Goal: Task Accomplishment & Management: Use online tool/utility

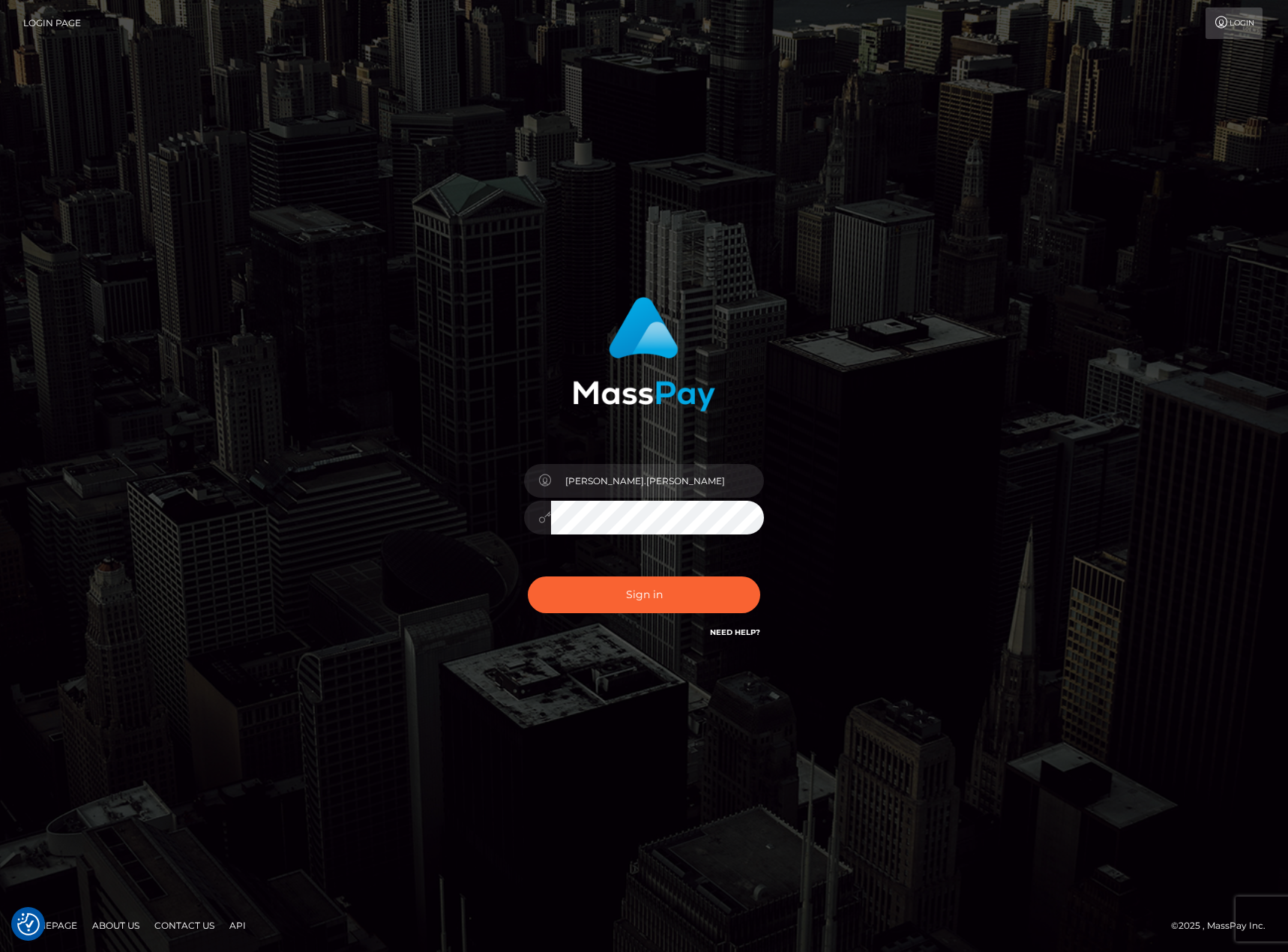
click at [331, 393] on div "karl.cope Sign in" at bounding box center [644, 476] width 854 height 381
click at [659, 592] on button "Sign in" at bounding box center [644, 594] width 232 height 36
click at [553, 579] on button "Sign in" at bounding box center [644, 594] width 232 height 36
type input "[PERSON_NAME].[PERSON_NAME]"
click at [724, 592] on button "Sign in" at bounding box center [644, 594] width 232 height 36
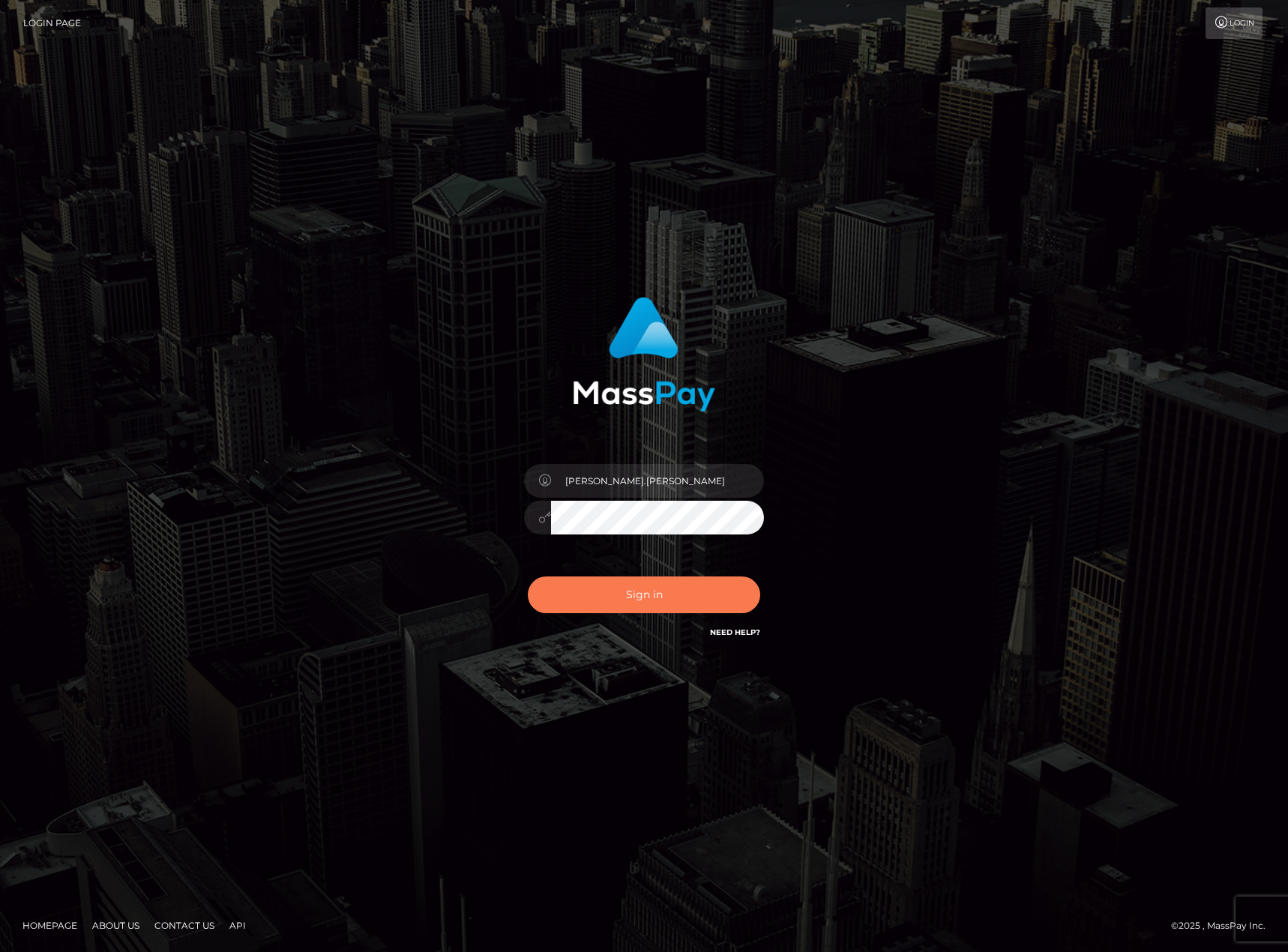
click at [612, 589] on button "Sign in" at bounding box center [644, 594] width 232 height 36
type input "karl.cope"
click at [612, 589] on button "Sign in" at bounding box center [644, 594] width 232 height 36
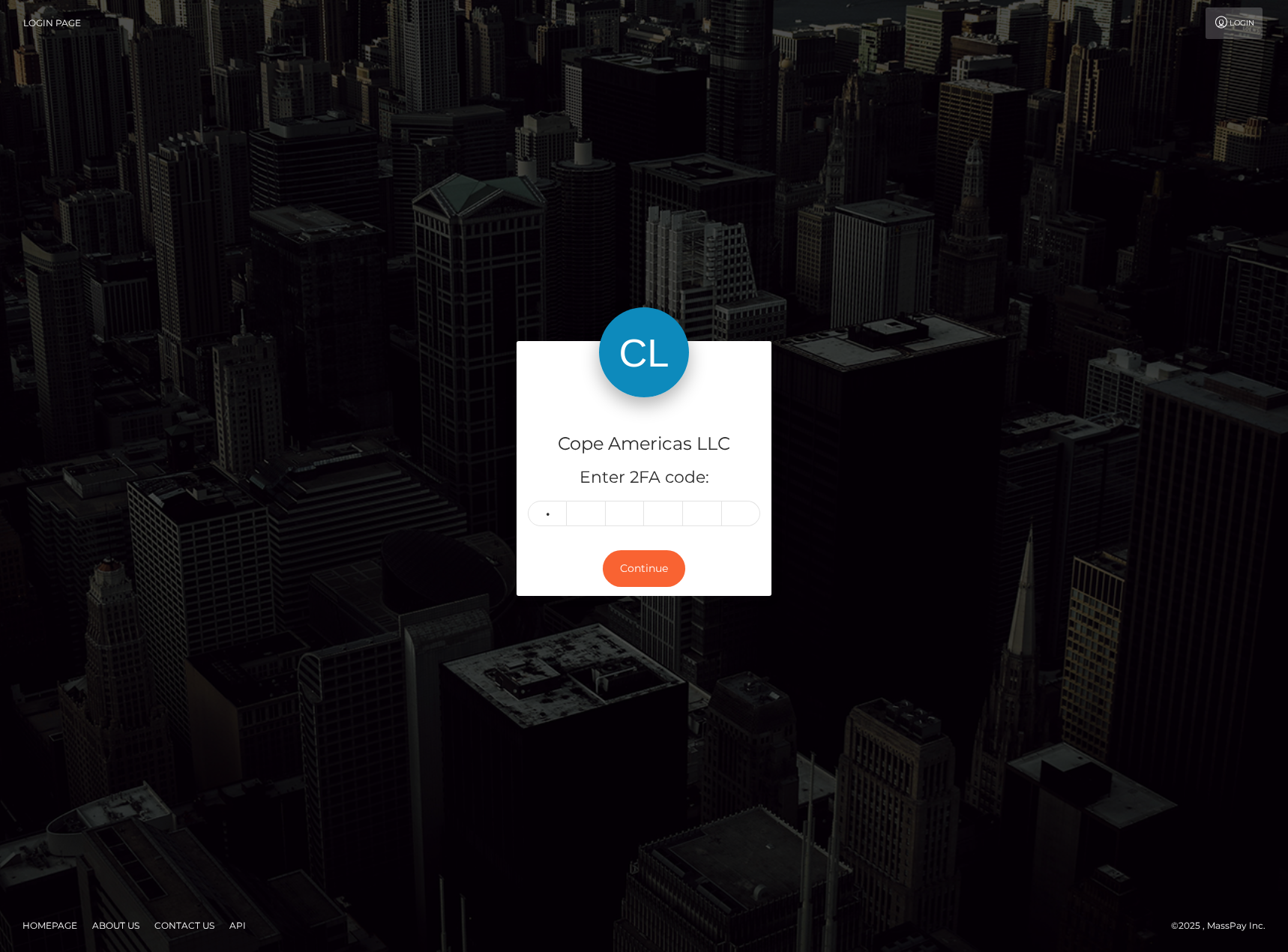
type input "3"
type input "5"
type input "7"
type input "6"
type input "1"
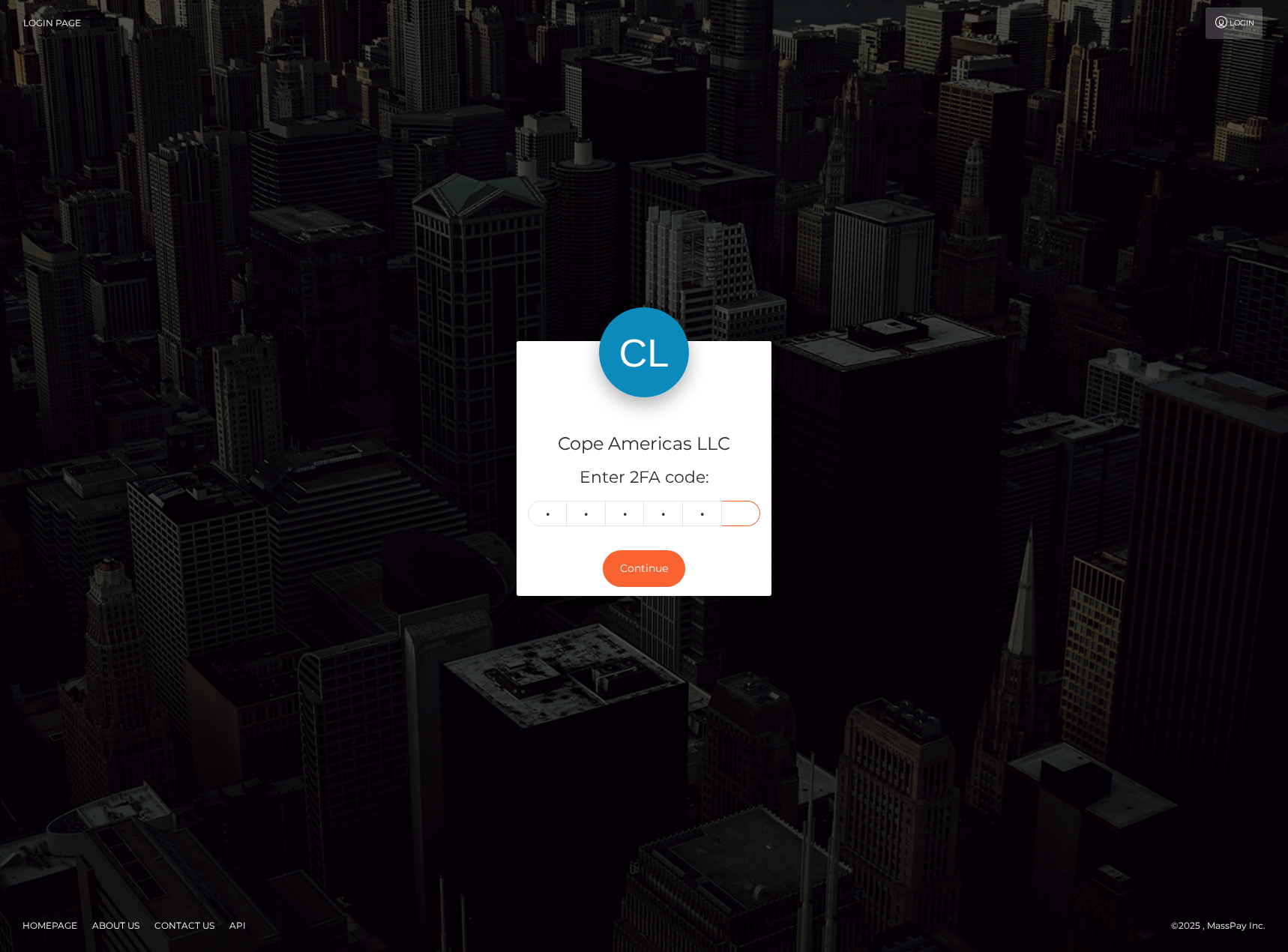
type input "2"
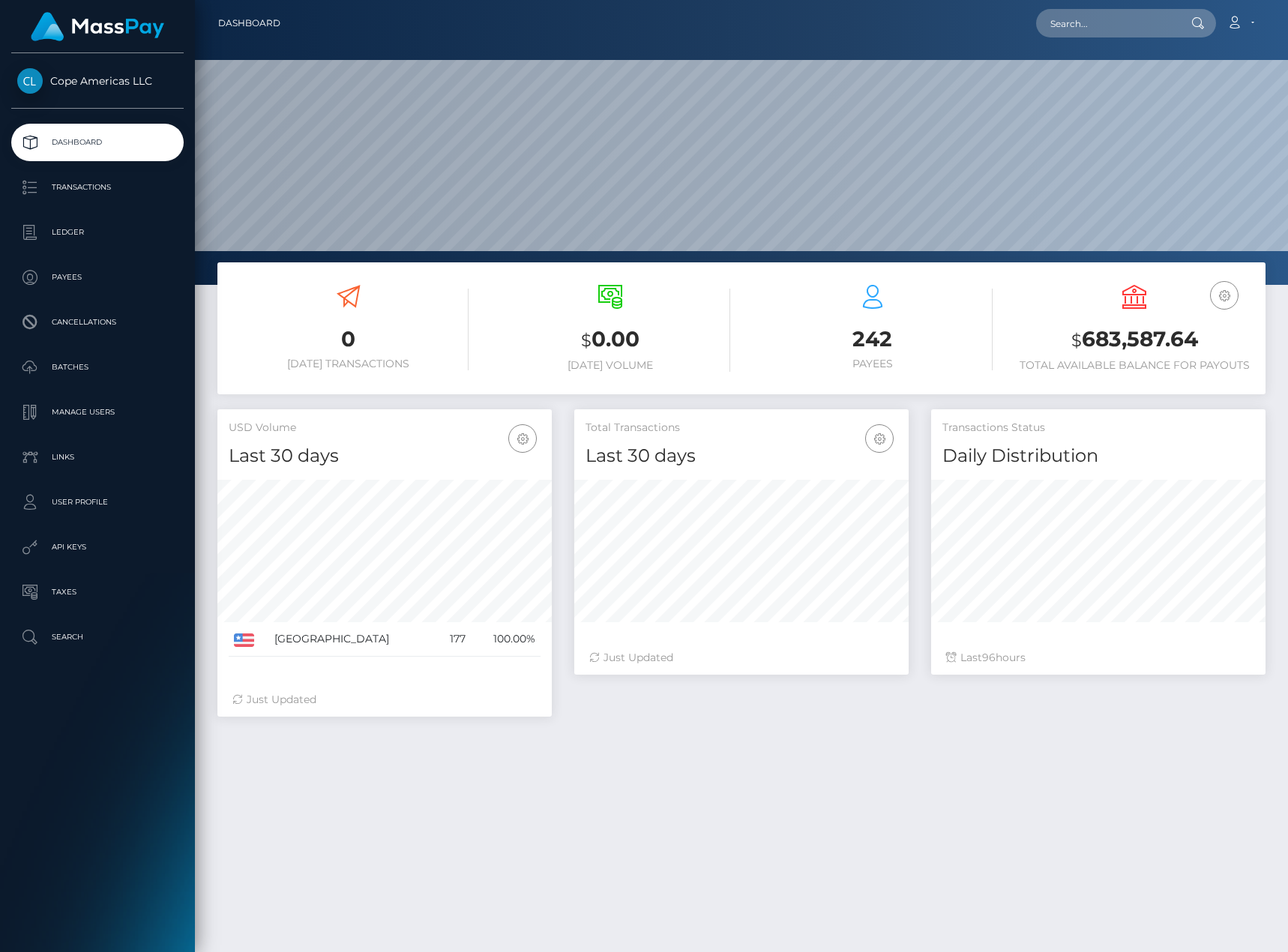
scroll to position [266, 334]
click at [90, 846] on div "Cope Americas LLC Dashboard Transactions Ledger Payees Cancellations Batches" at bounding box center [97, 501] width 195 height 895
click at [74, 177] on p "Transactions" at bounding box center [97, 187] width 160 height 22
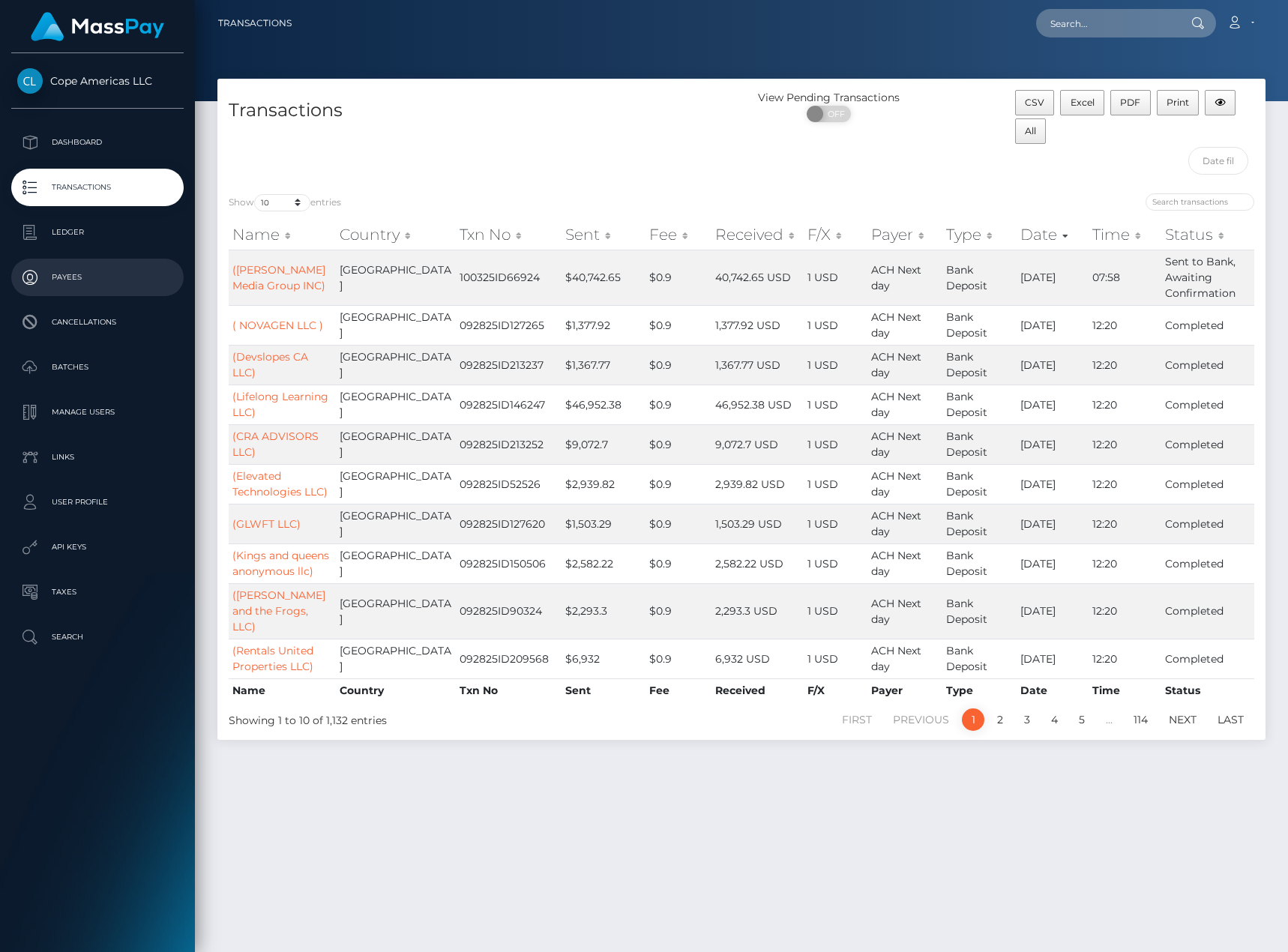
click at [126, 281] on p "Payees" at bounding box center [97, 277] width 160 height 22
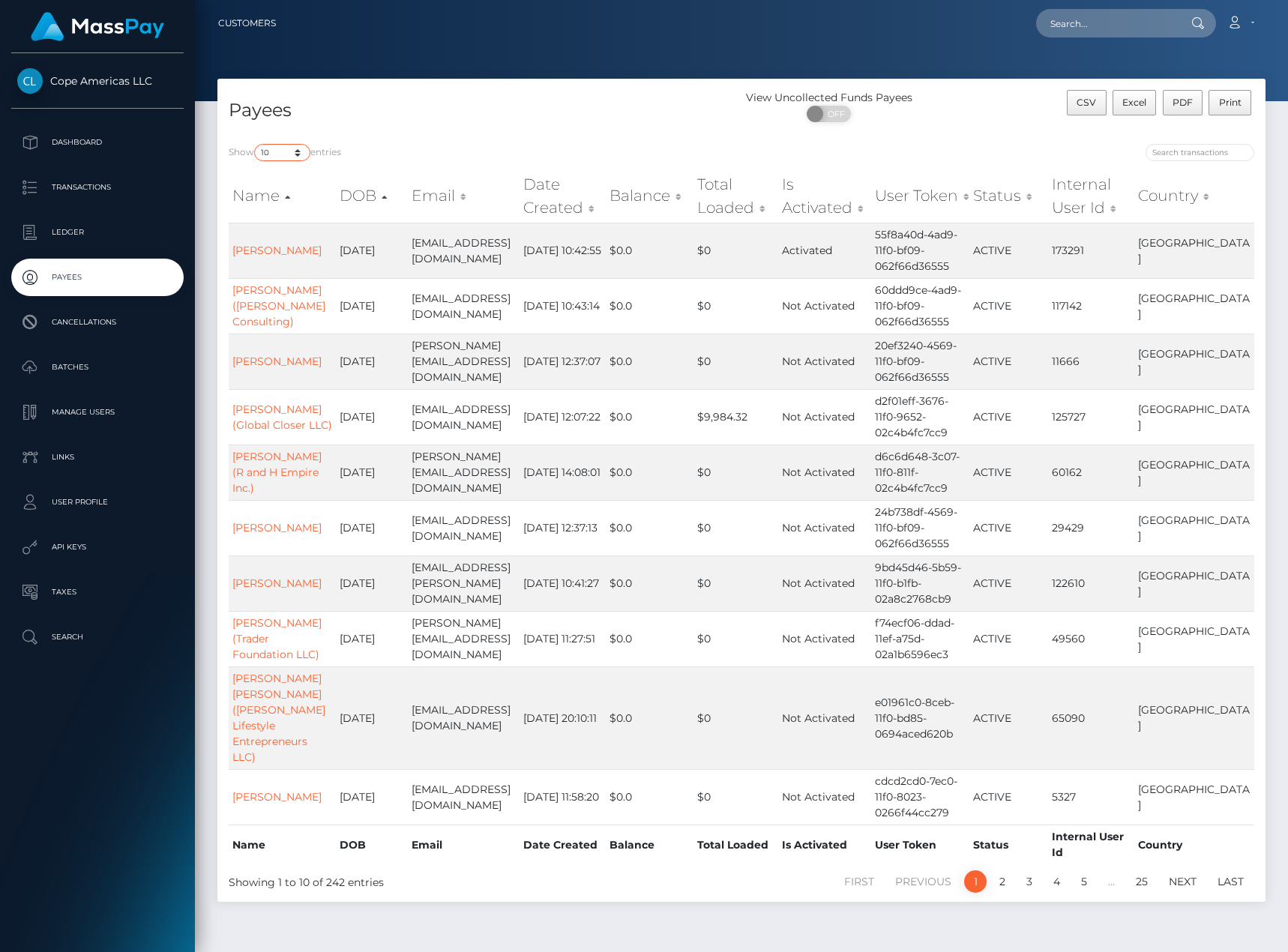
click at [276, 151] on select "10 25 50 100 250" at bounding box center [282, 152] width 56 height 17
select select "250"
click at [256, 144] on select "10 25 50 100 250" at bounding box center [282, 152] width 56 height 17
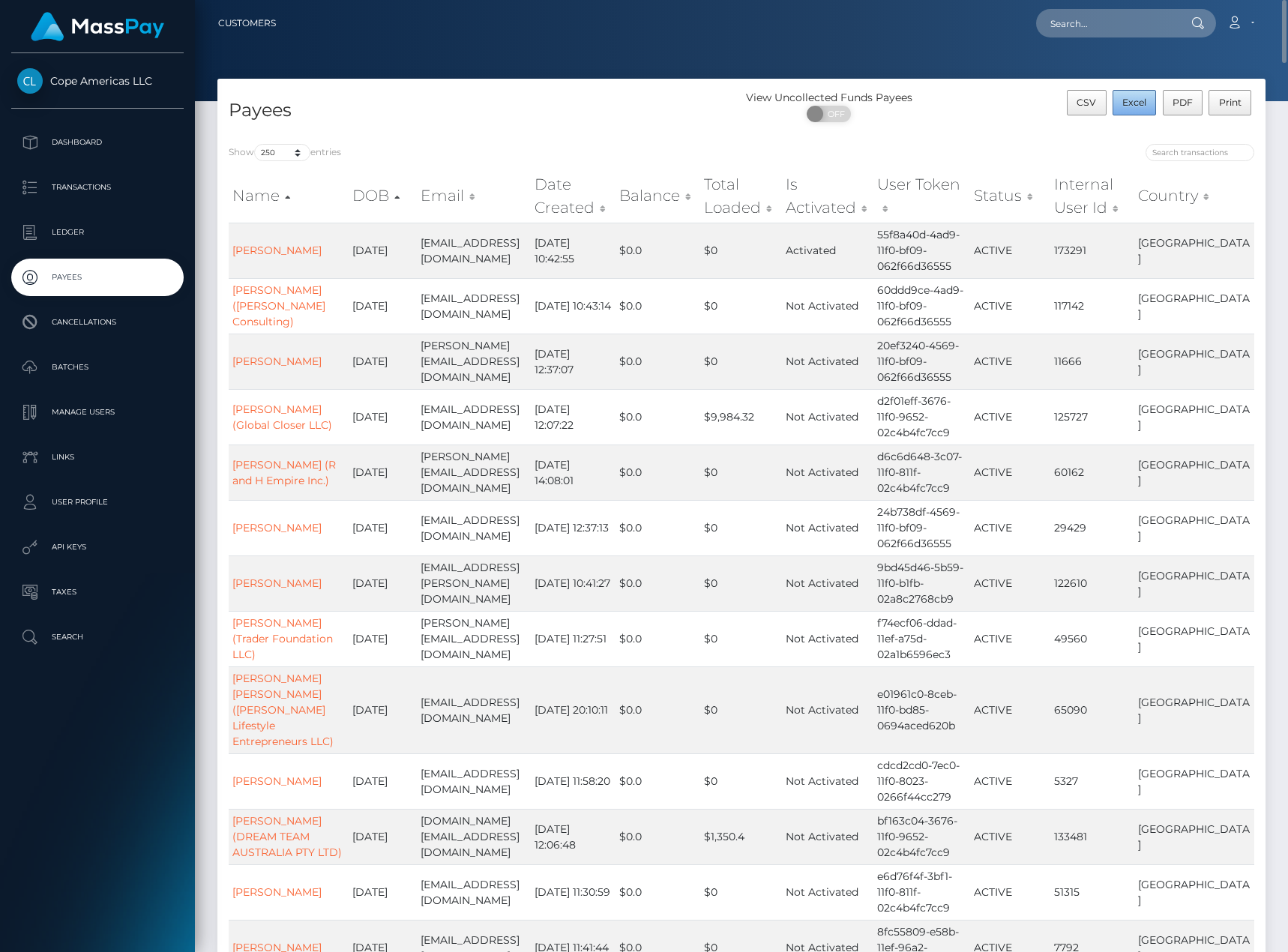
click at [1129, 106] on span "Excel" at bounding box center [1134, 103] width 24 height 11
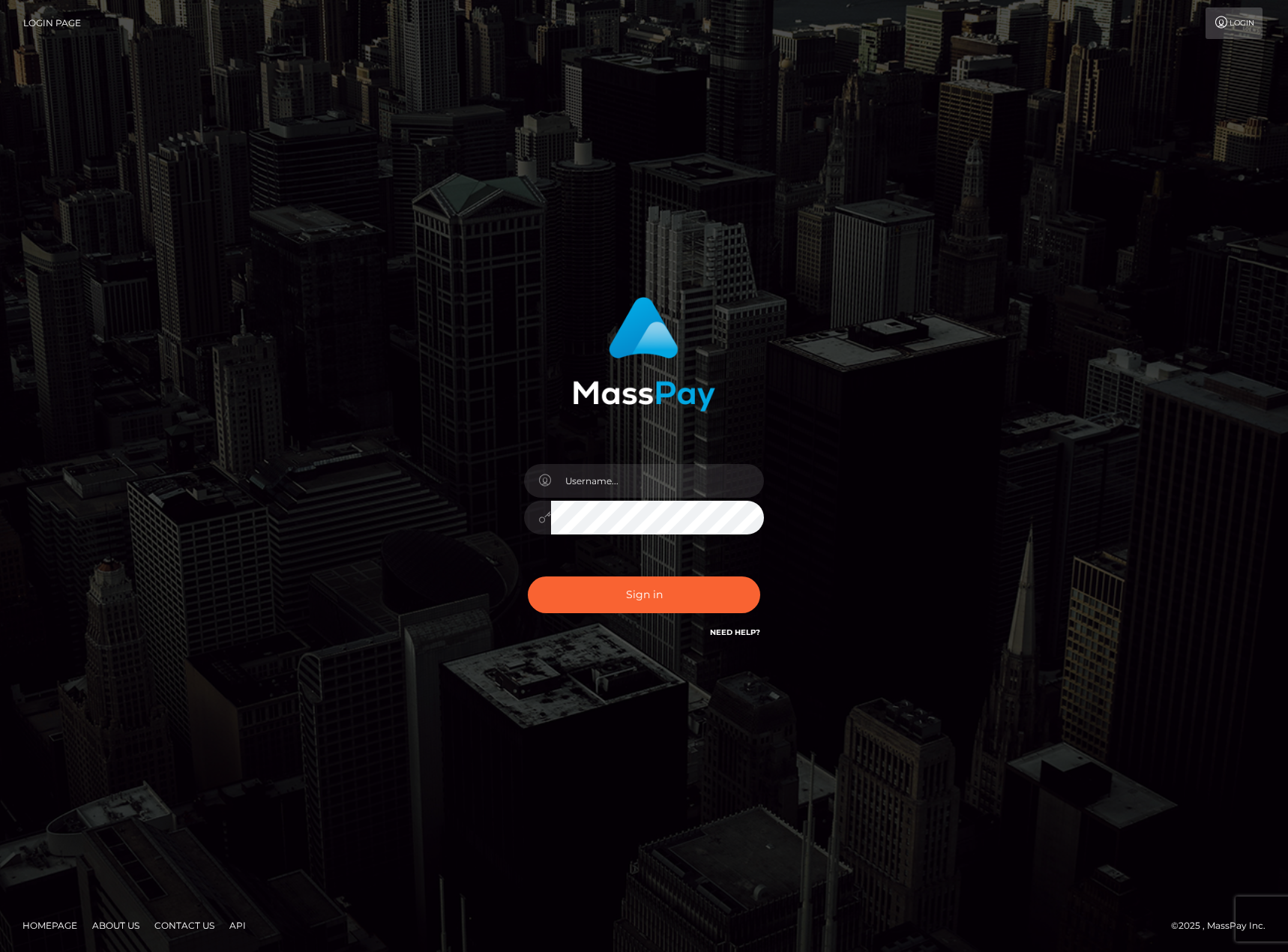
type input "karl.cope"
type input "[PERSON_NAME].[PERSON_NAME]"
click at [681, 592] on button "Sign in" at bounding box center [644, 594] width 232 height 36
type input "[PERSON_NAME].[PERSON_NAME]"
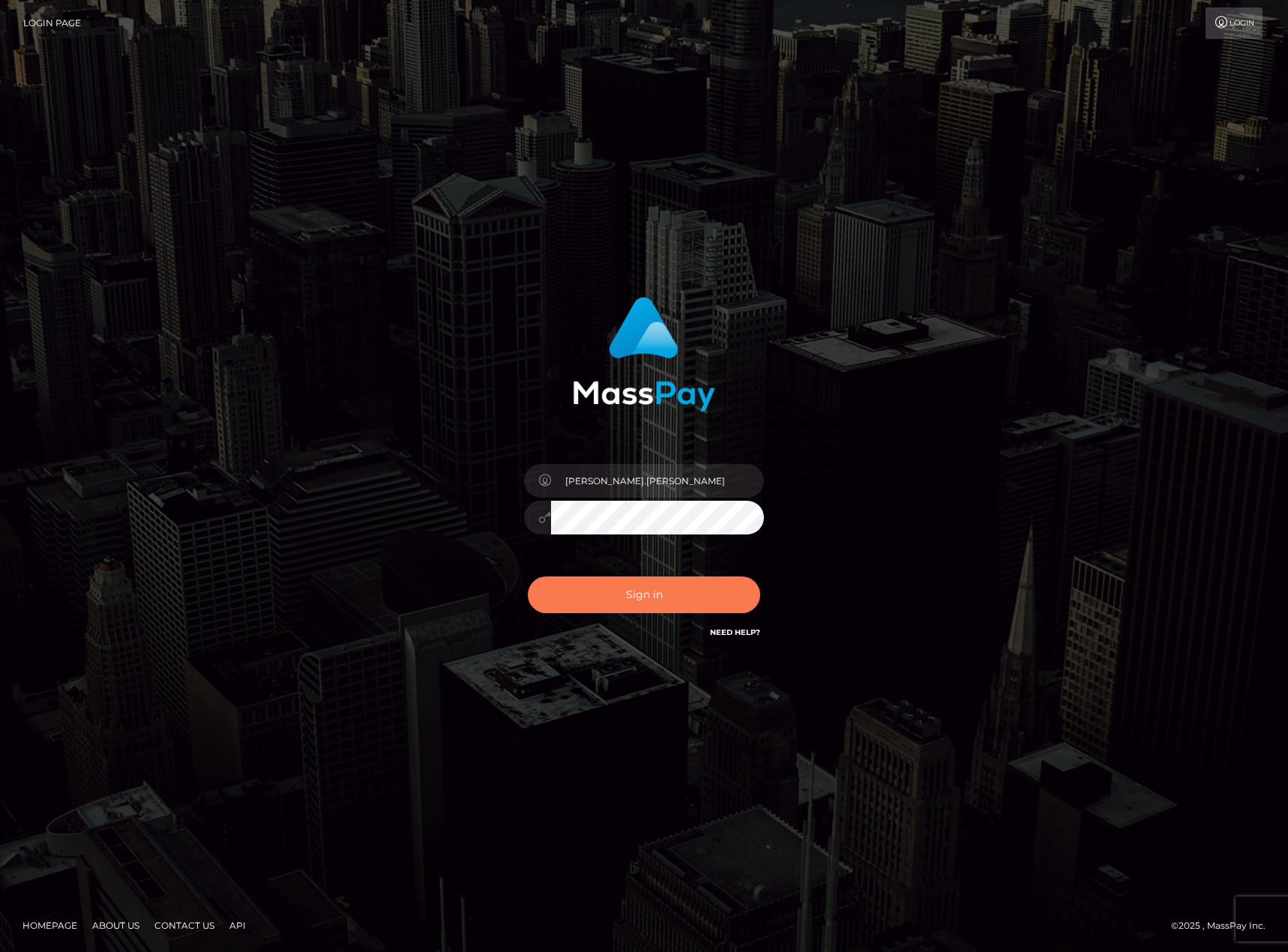
click at [681, 592] on button "Sign in" at bounding box center [644, 594] width 232 height 36
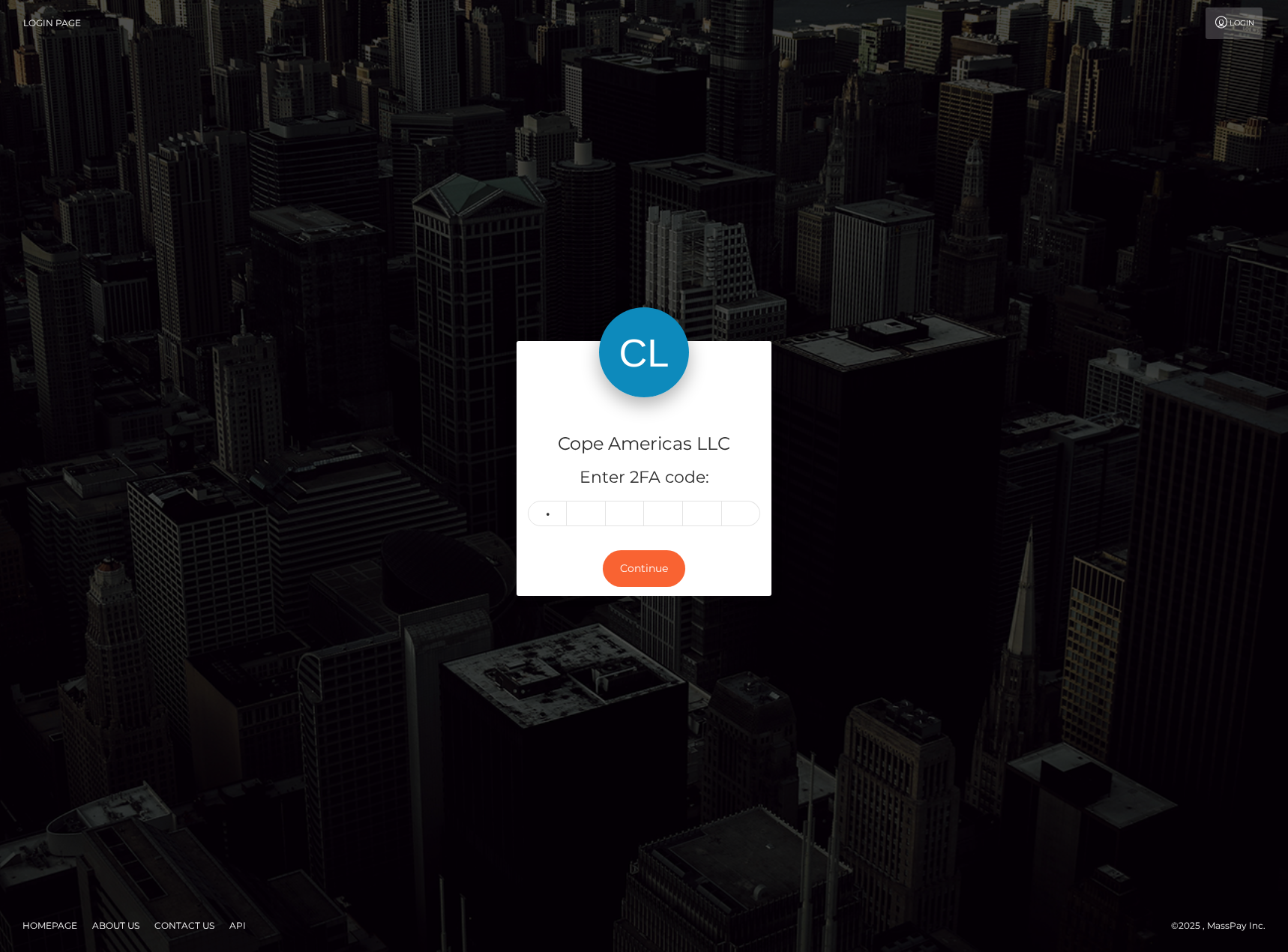
type input "6"
type input "2"
type input "6"
type input "8"
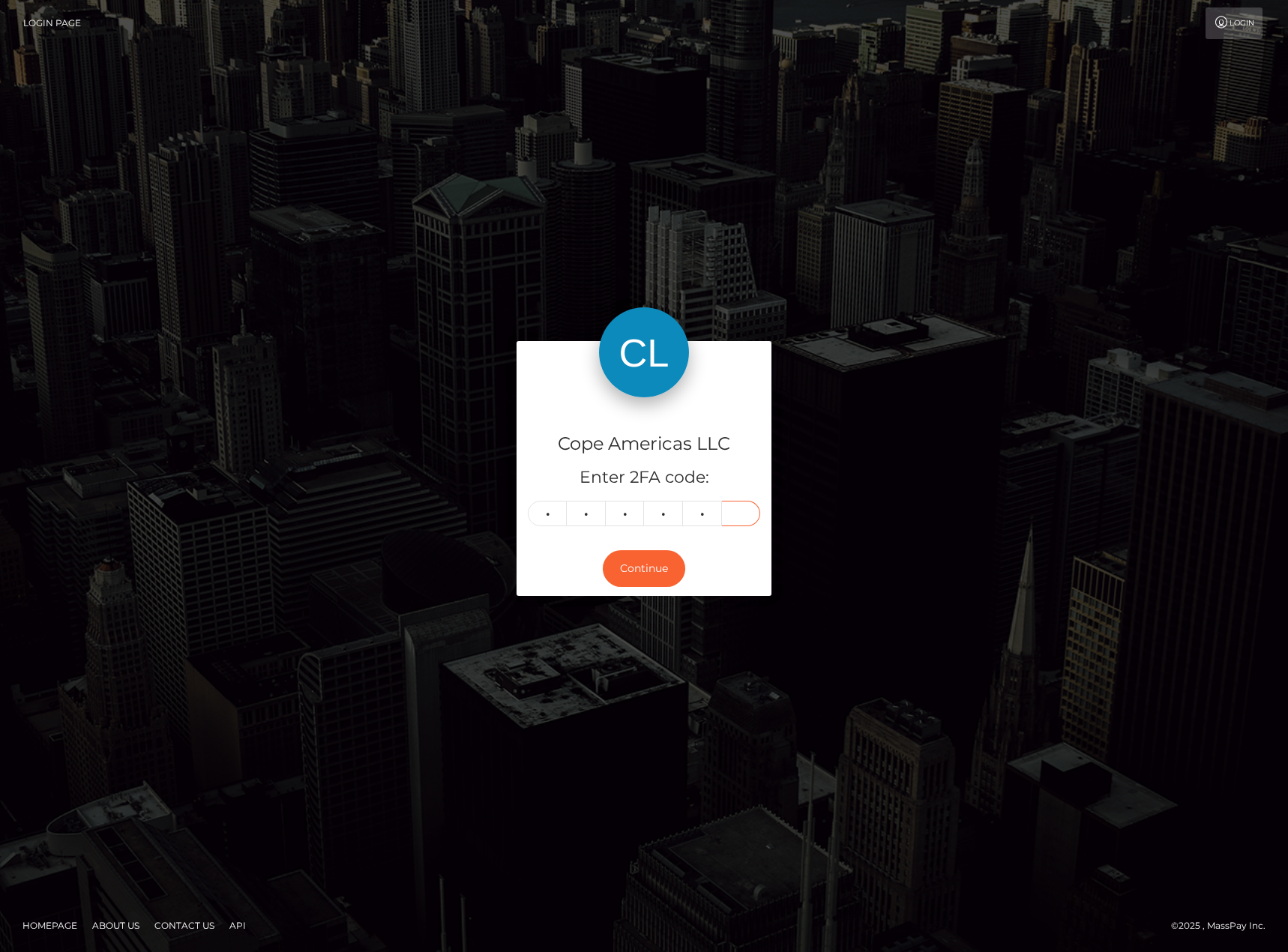
type input "6"
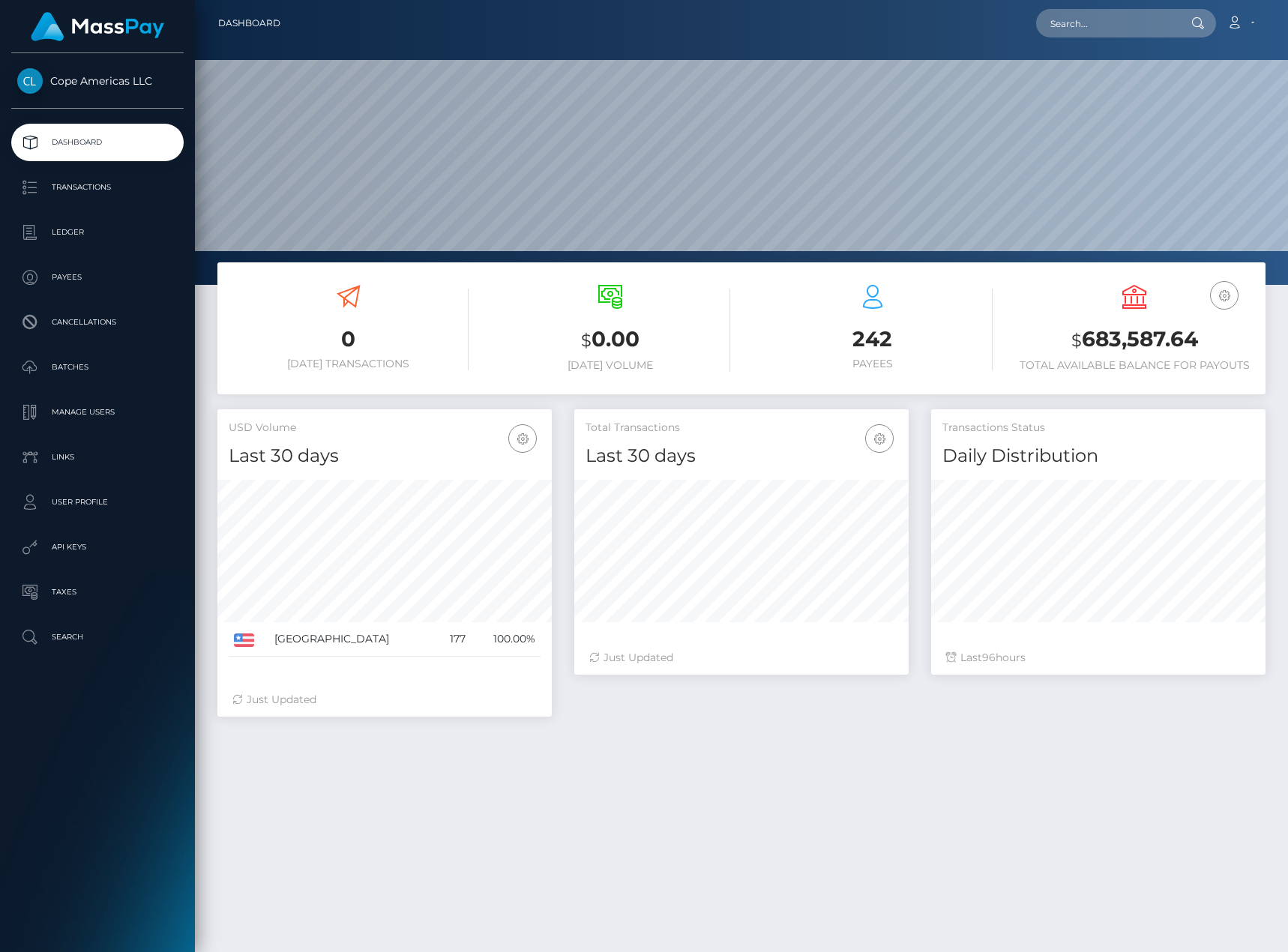
scroll to position [266, 334]
click at [109, 371] on p "Batches" at bounding box center [97, 367] width 160 height 22
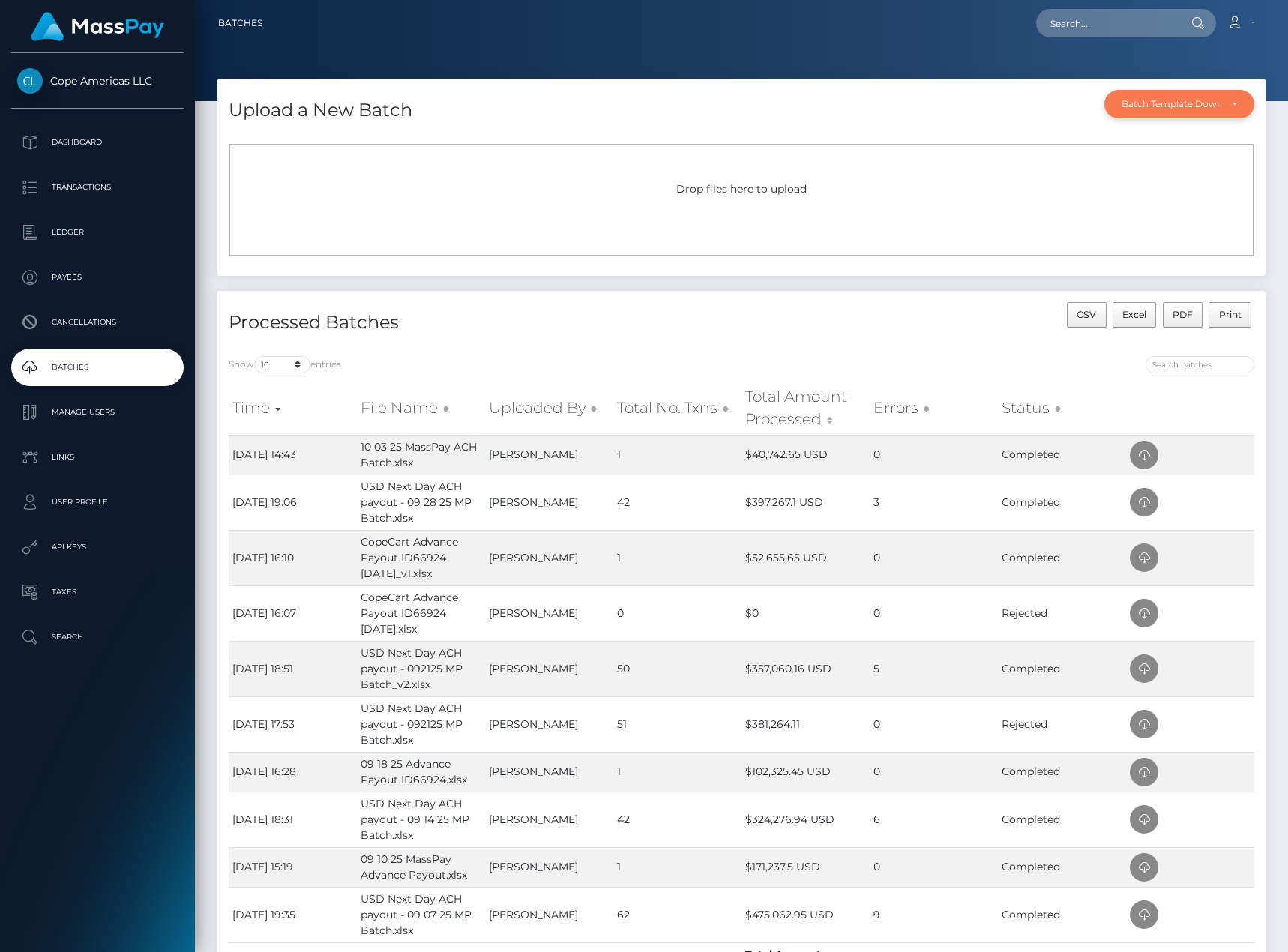
click at [1182, 105] on div "Batch Template Download" at bounding box center [1170, 103] width 98 height 12
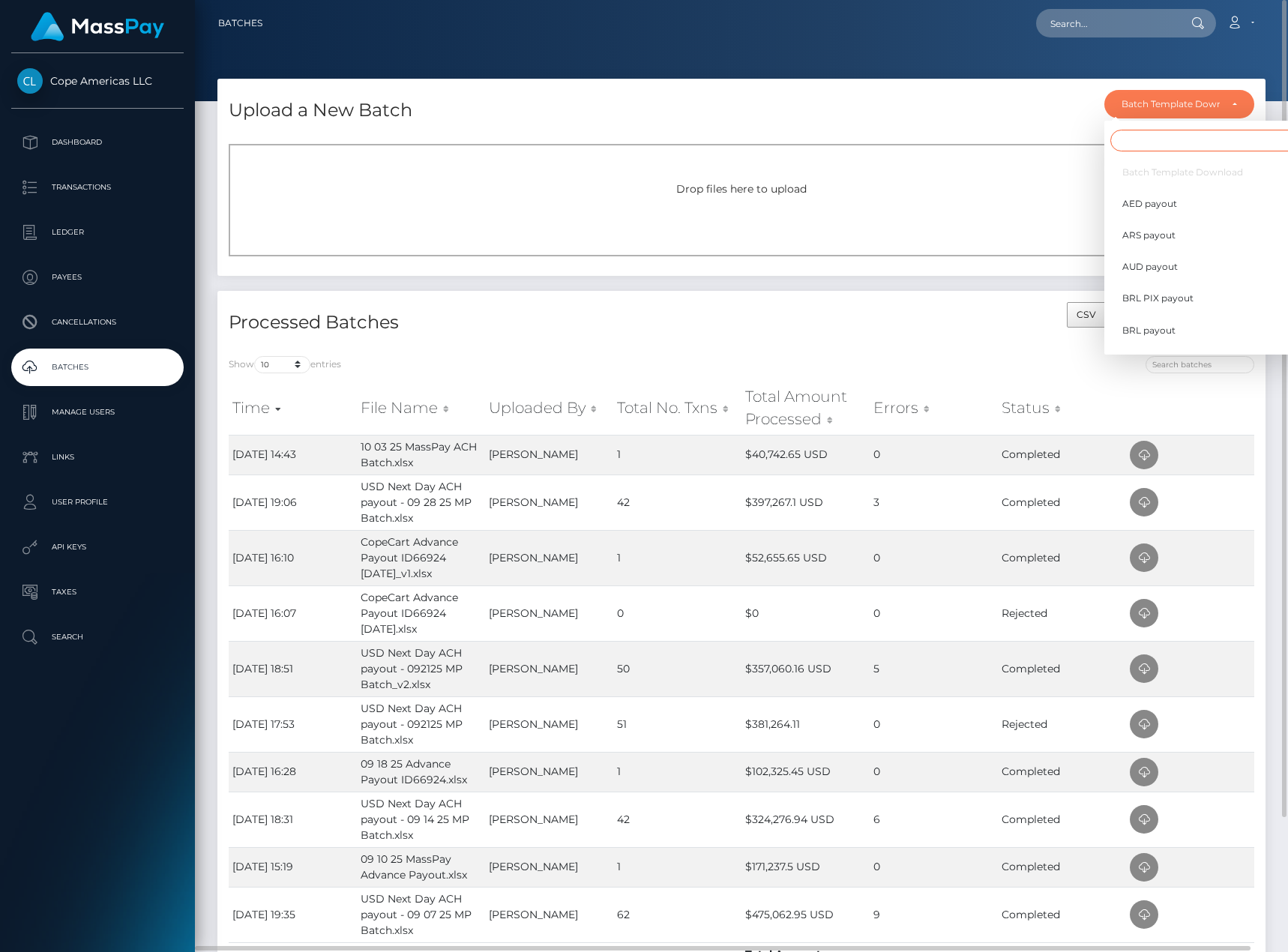
click at [1170, 138] on input "Search" at bounding box center [1210, 140] width 201 height 21
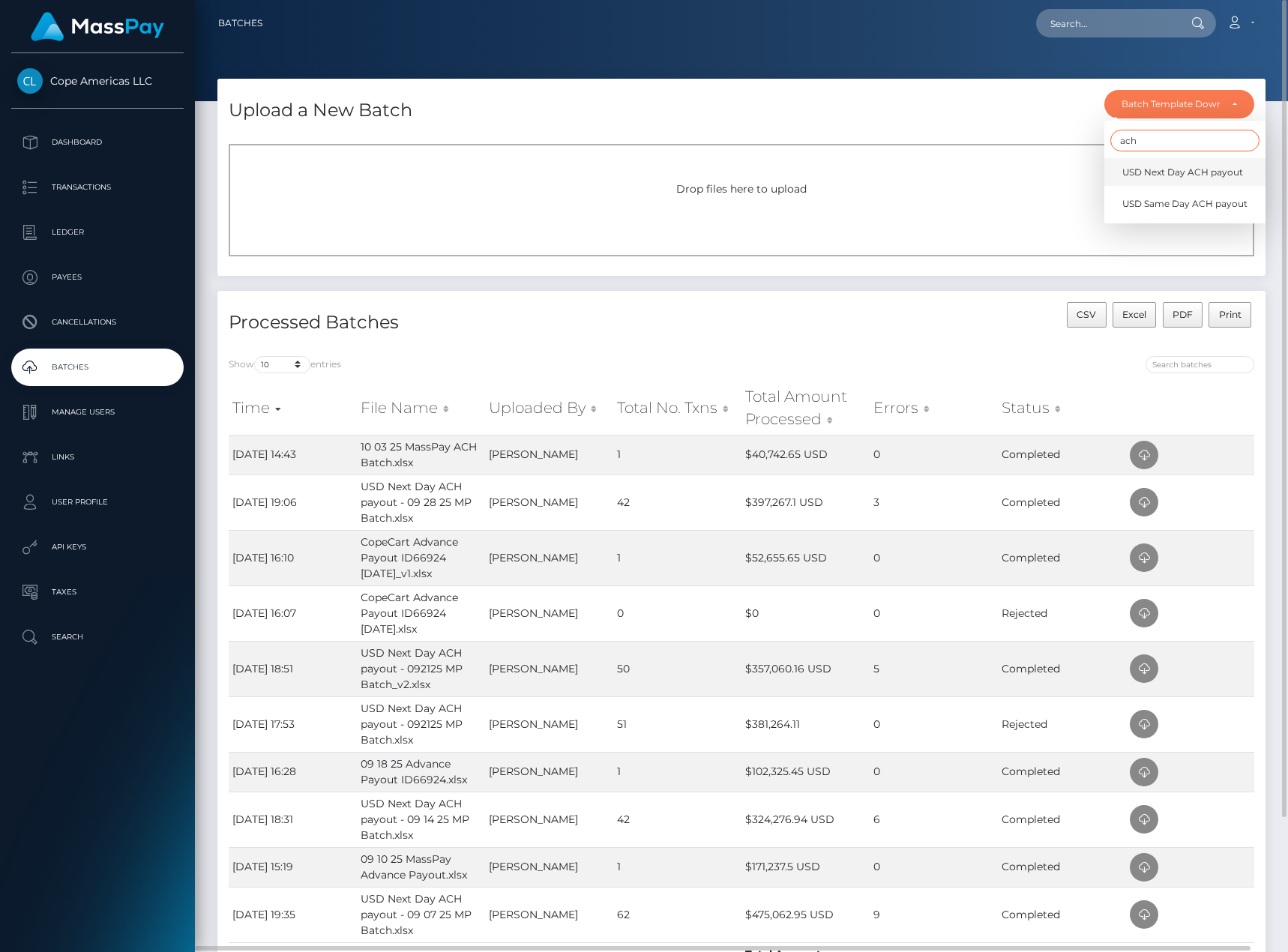
type input "ach"
click at [1198, 177] on span "USD Next Day ACH payout" at bounding box center [1182, 172] width 120 height 13
select select "/batch_templates/USD Next Day ACH payout.xlsx"
select select
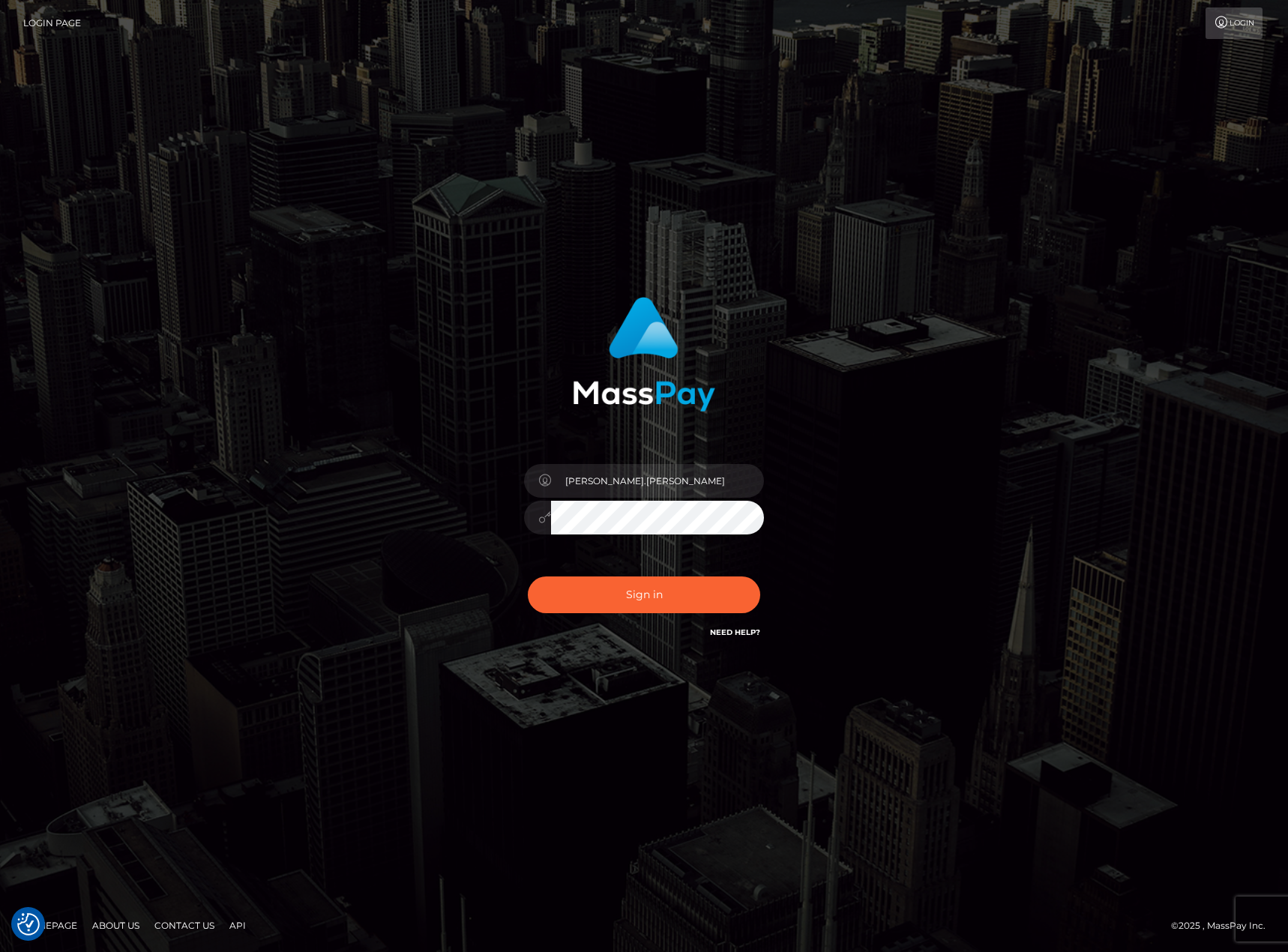
click at [1084, 512] on div "karl.cope" at bounding box center [644, 476] width 1288 height 606
drag, startPoint x: 33, startPoint y: 107, endPoint x: 74, endPoint y: 8, distance: 107.2
click at [33, 107] on div "karl.cope" at bounding box center [644, 476] width 1288 height 952
click at [665, 603] on button "Sign in" at bounding box center [644, 594] width 232 height 36
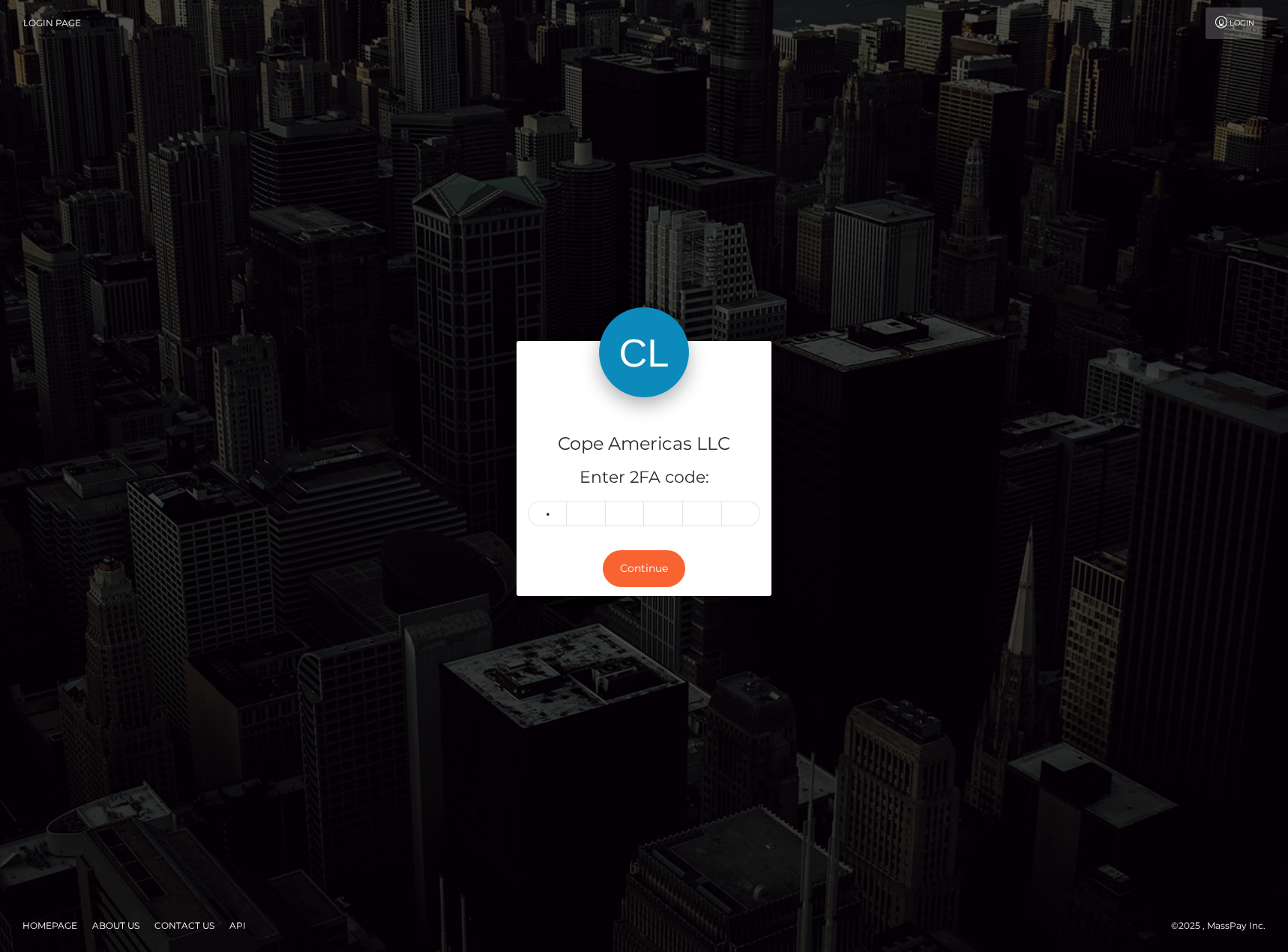
type input "6"
type input "4"
type input "5"
type input "7"
type input "2"
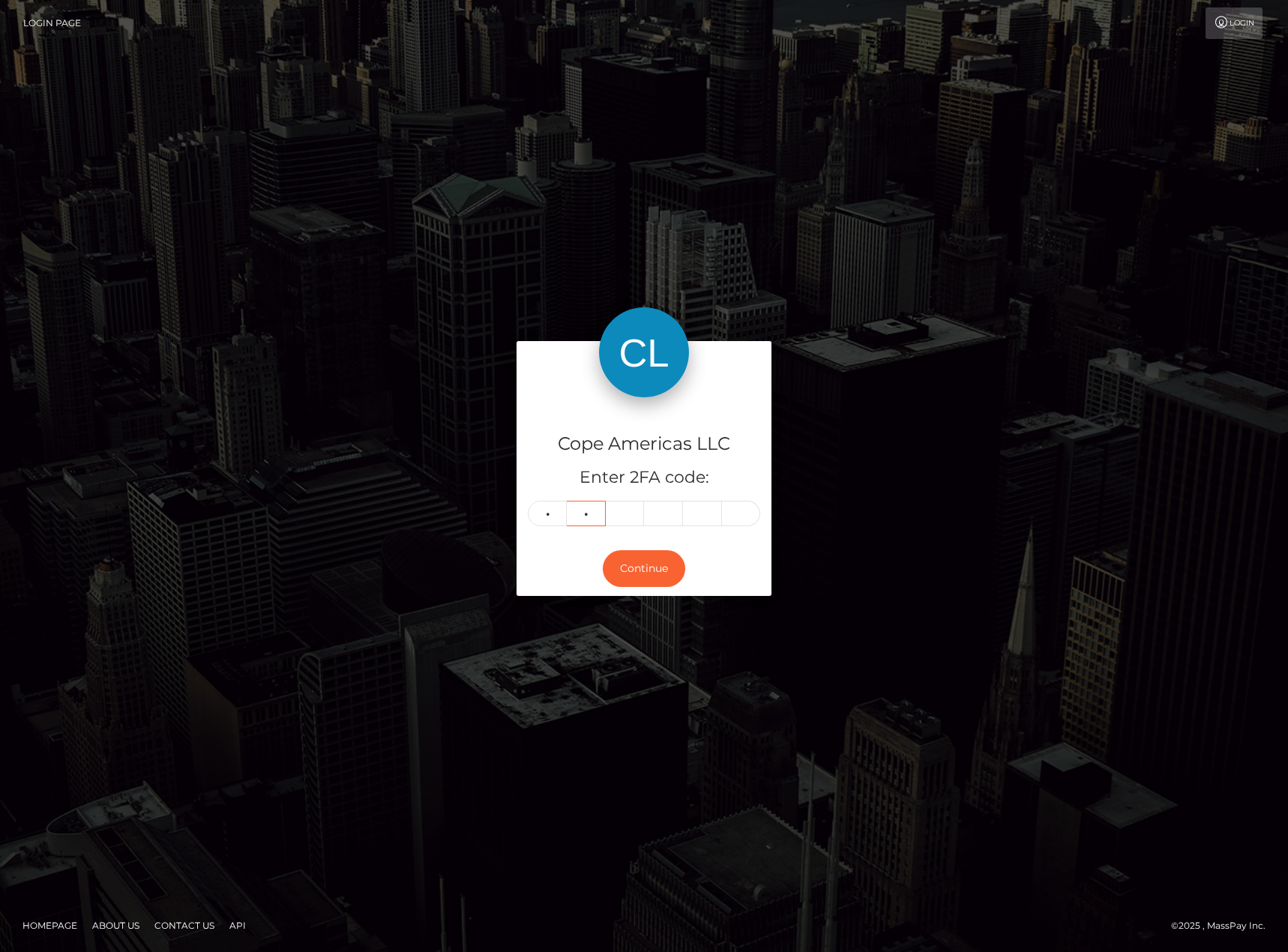
type input "5"
type input "1"
type input "6"
type input "5"
type input "7"
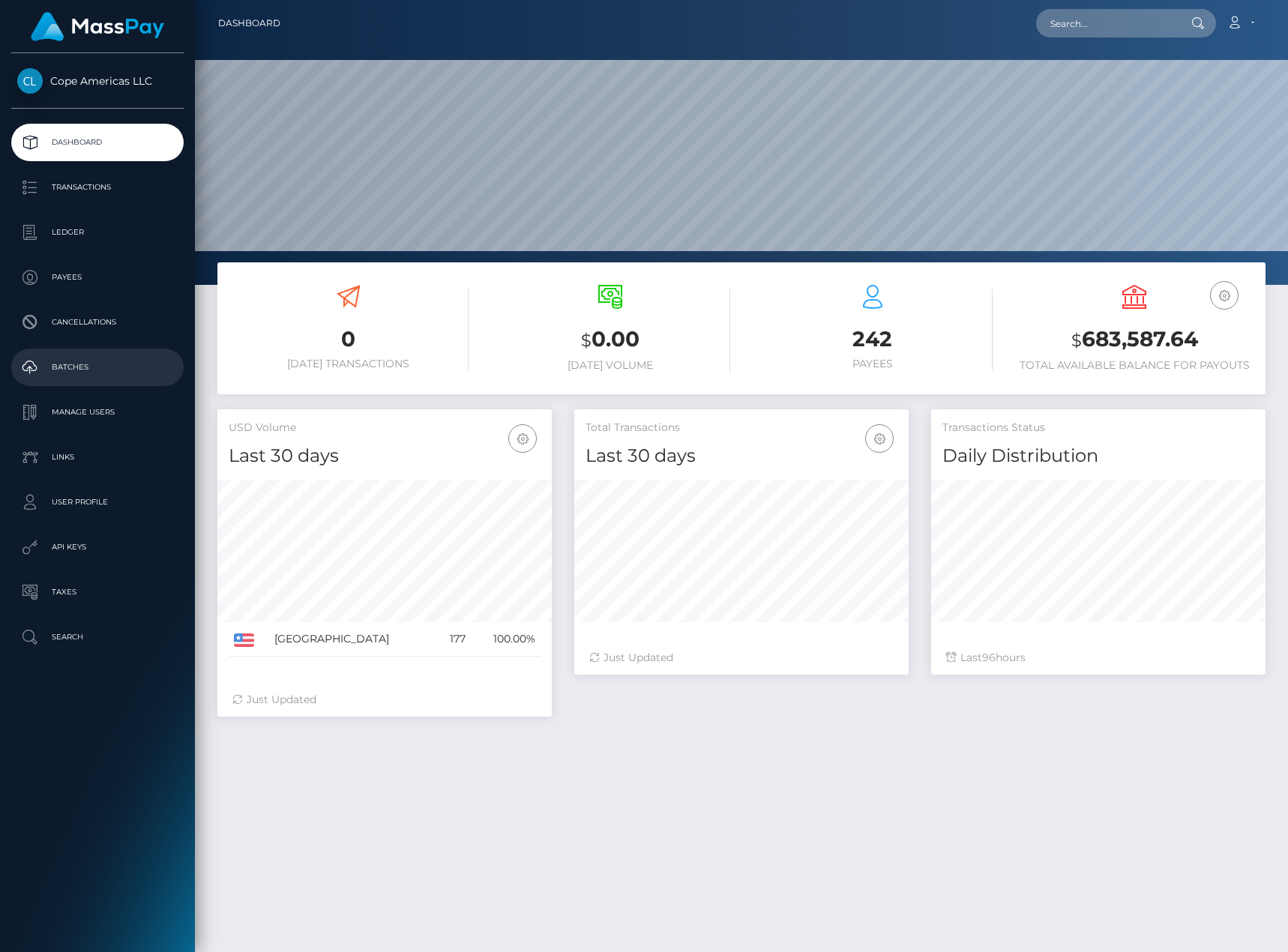
scroll to position [266, 334]
click at [113, 375] on p "Batches" at bounding box center [97, 367] width 160 height 22
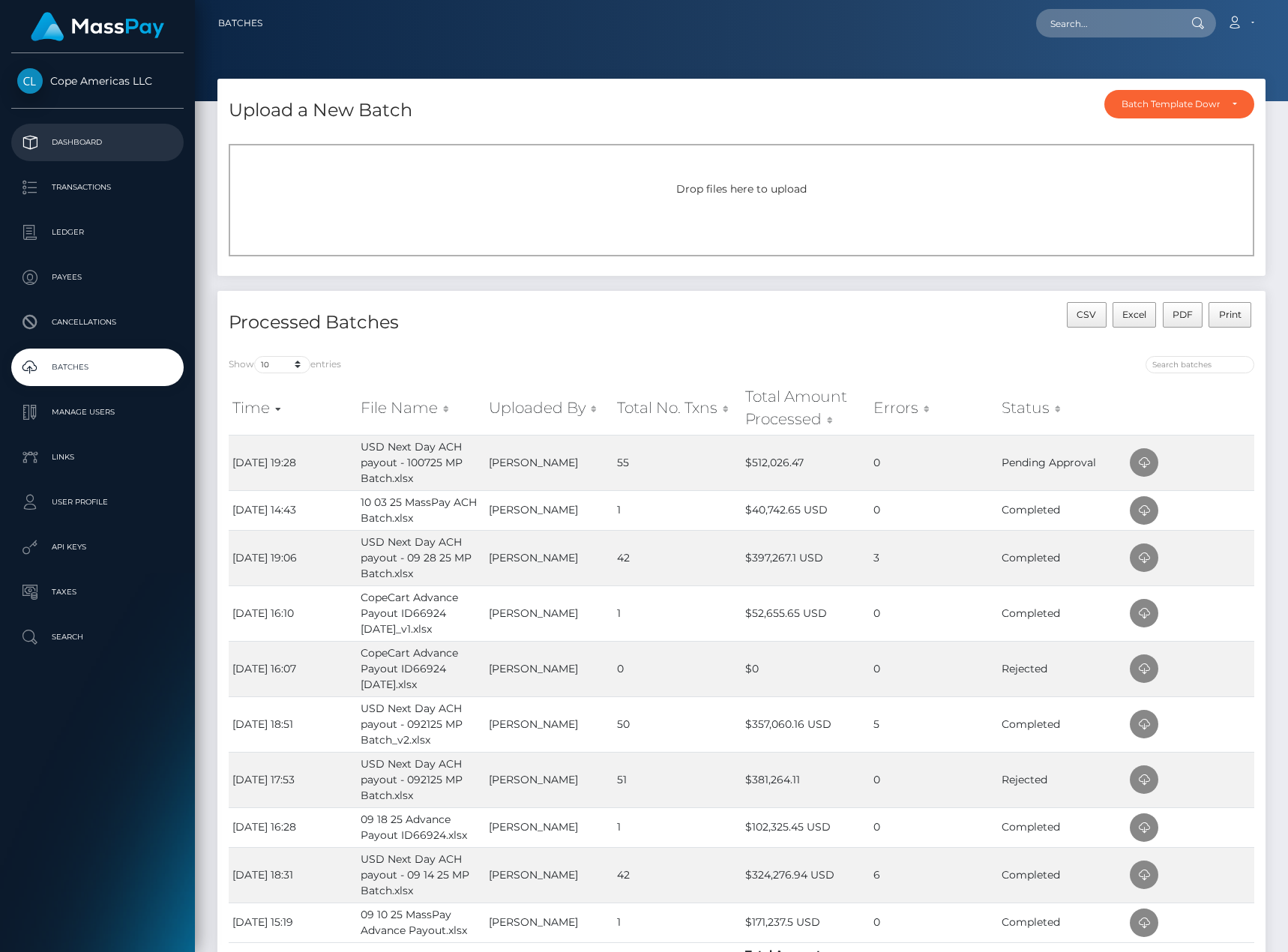
click at [117, 150] on p "Dashboard" at bounding box center [97, 143] width 160 height 22
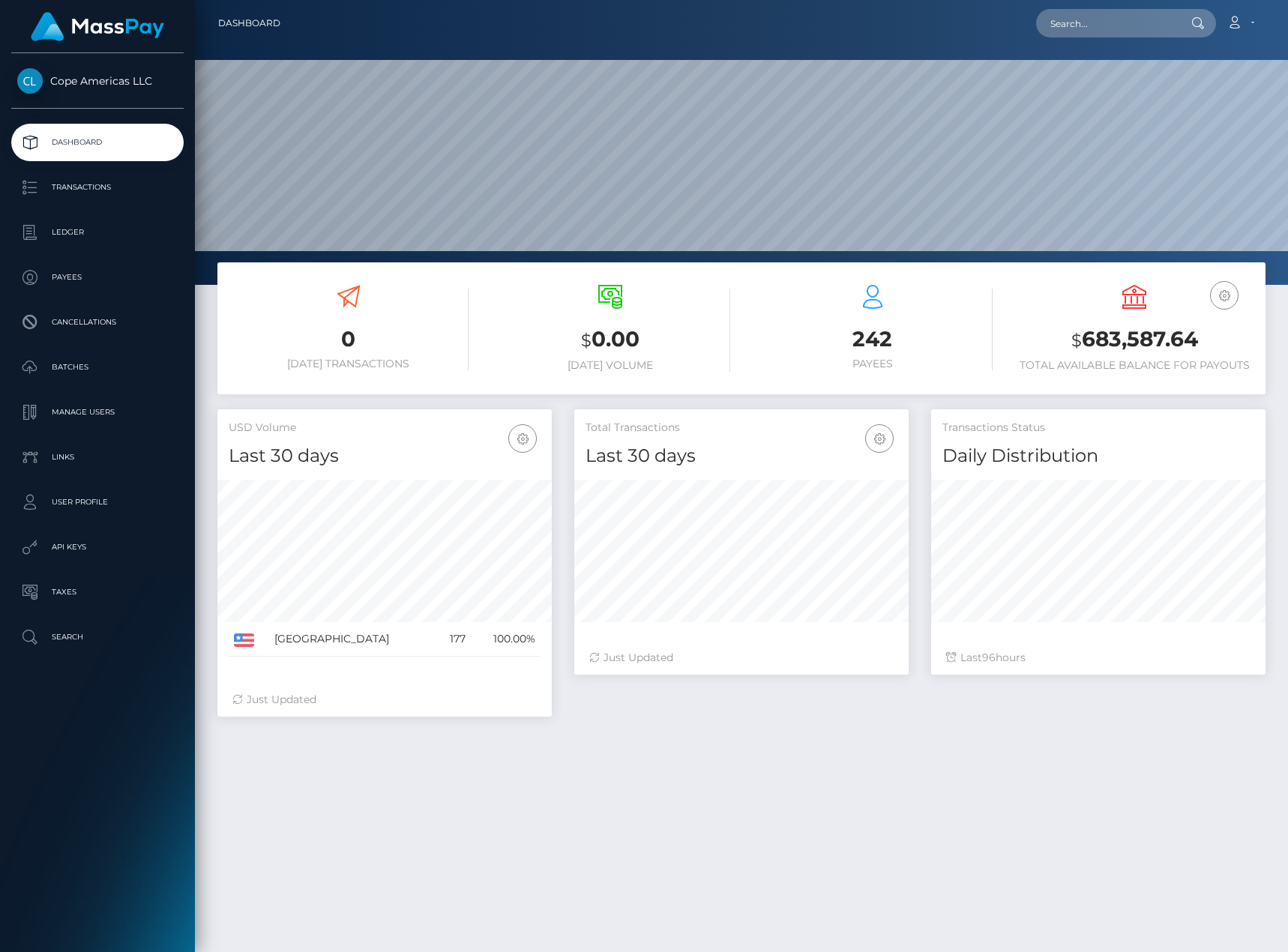
scroll to position [266, 334]
click at [90, 179] on p "Transactions" at bounding box center [97, 187] width 160 height 22
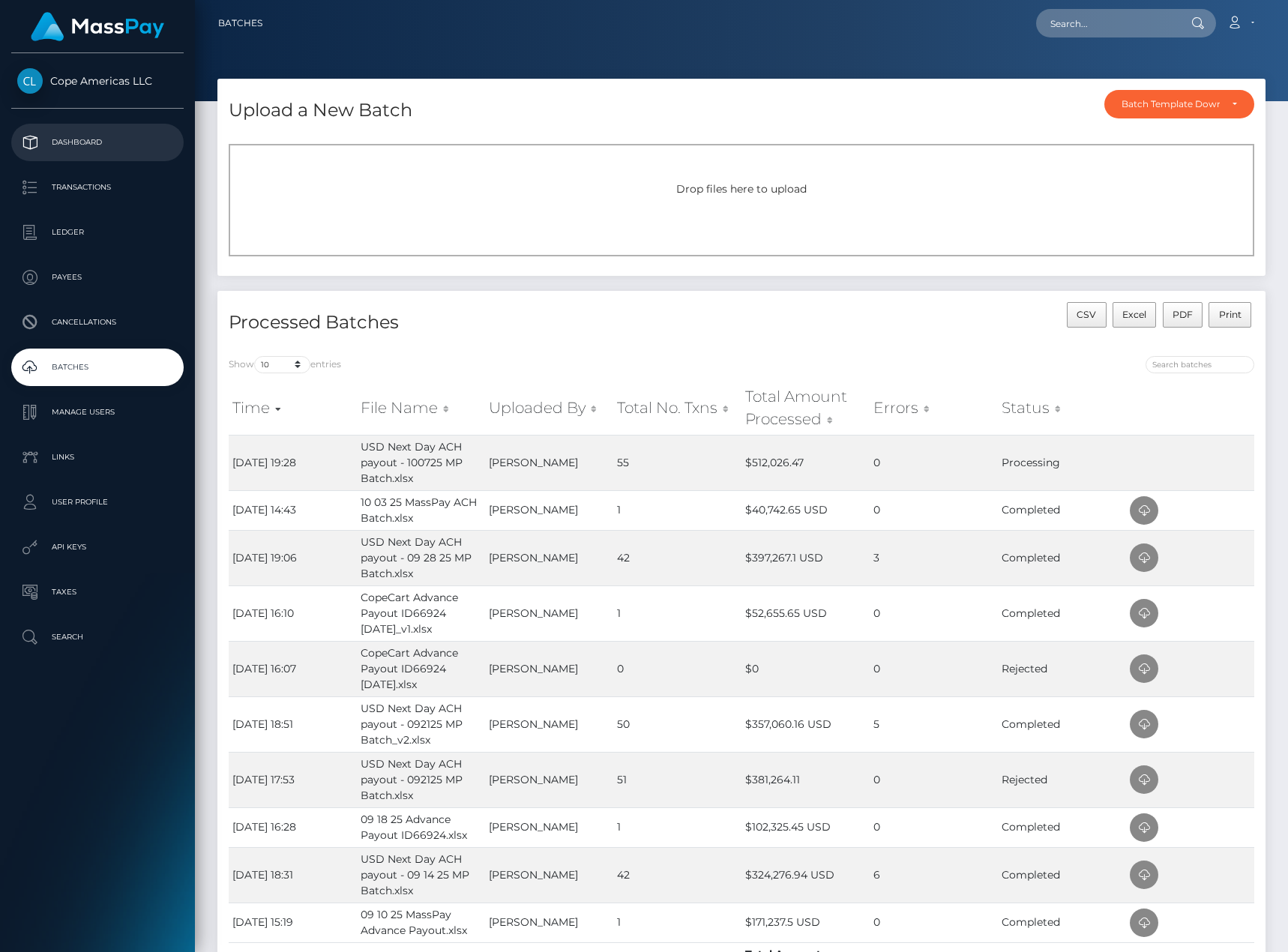
click at [127, 147] on p "Dashboard" at bounding box center [97, 143] width 160 height 22
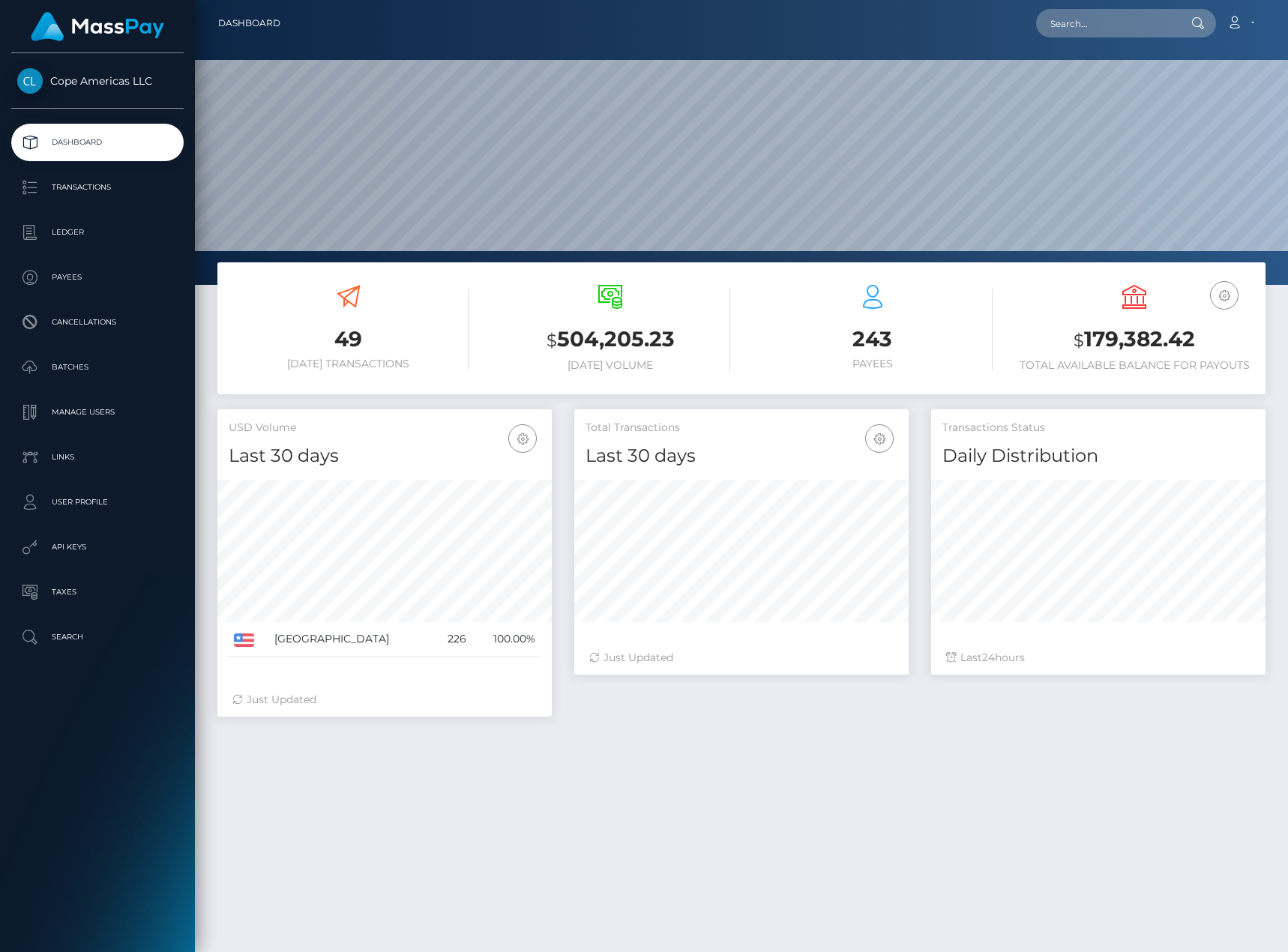
scroll to position [266, 334]
click at [90, 355] on link "Batches" at bounding box center [97, 367] width 173 height 37
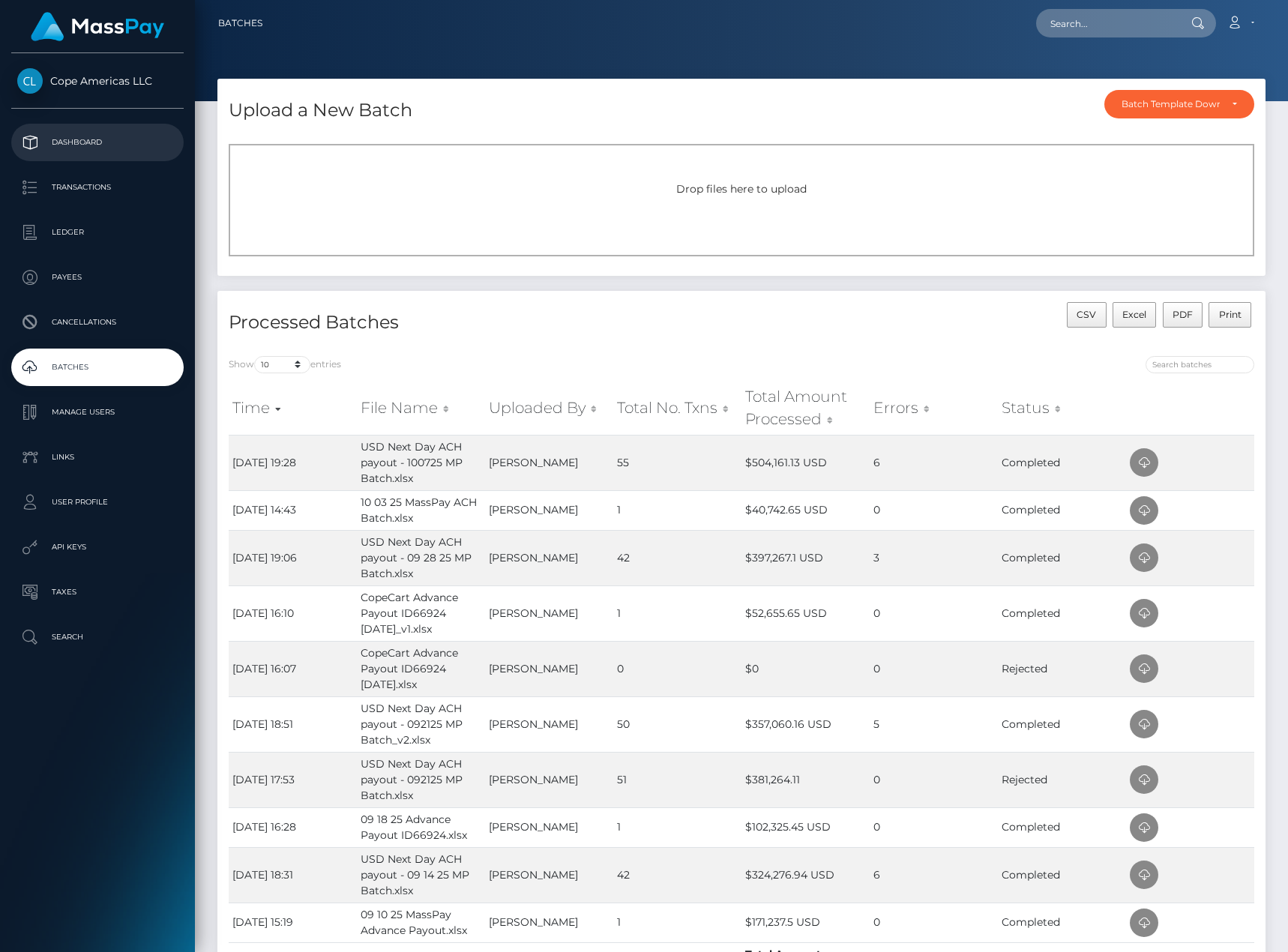
click at [137, 145] on p "Dashboard" at bounding box center [97, 143] width 160 height 22
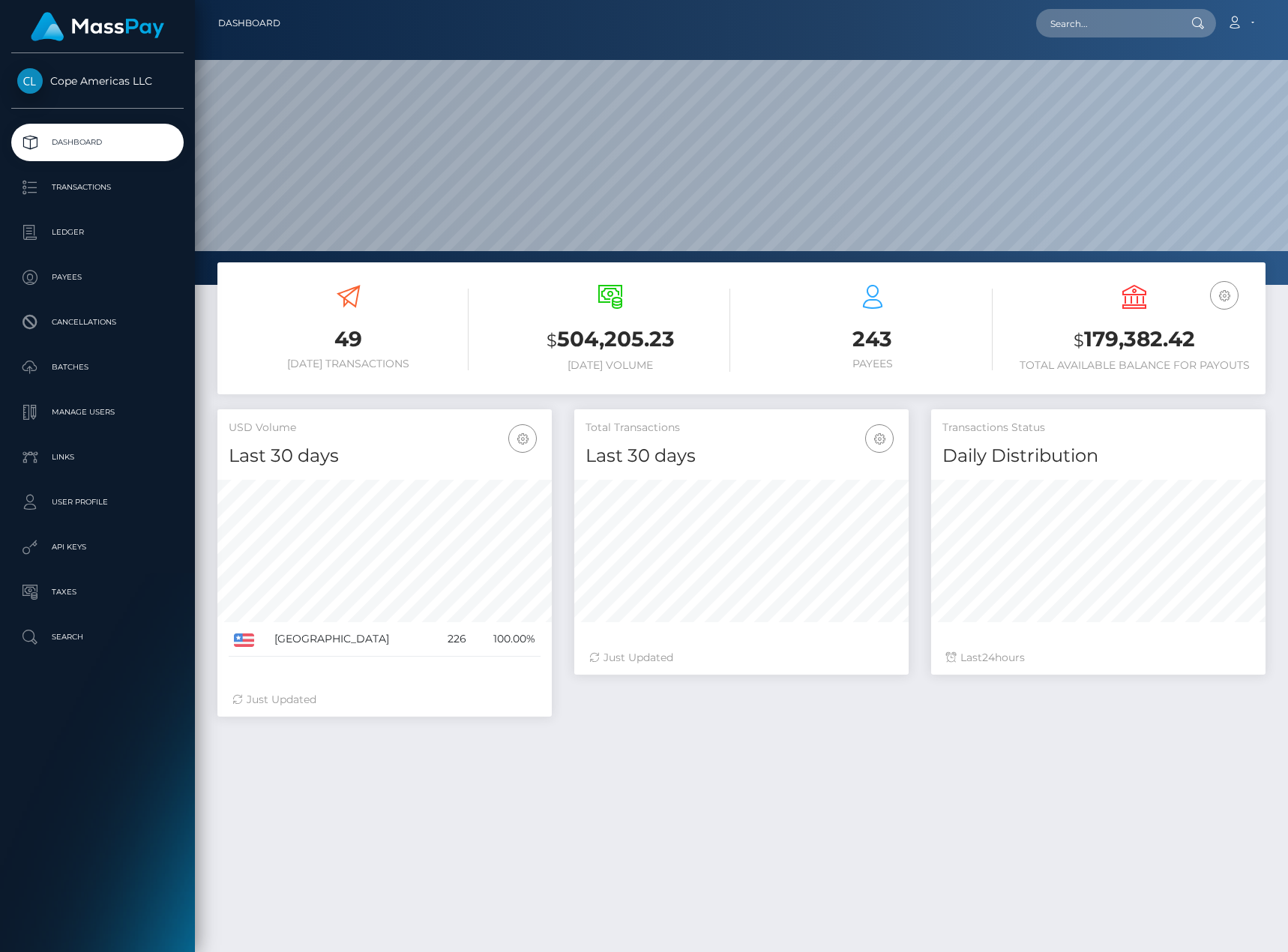
scroll to position [266, 334]
click at [85, 367] on p "Batches" at bounding box center [97, 367] width 160 height 22
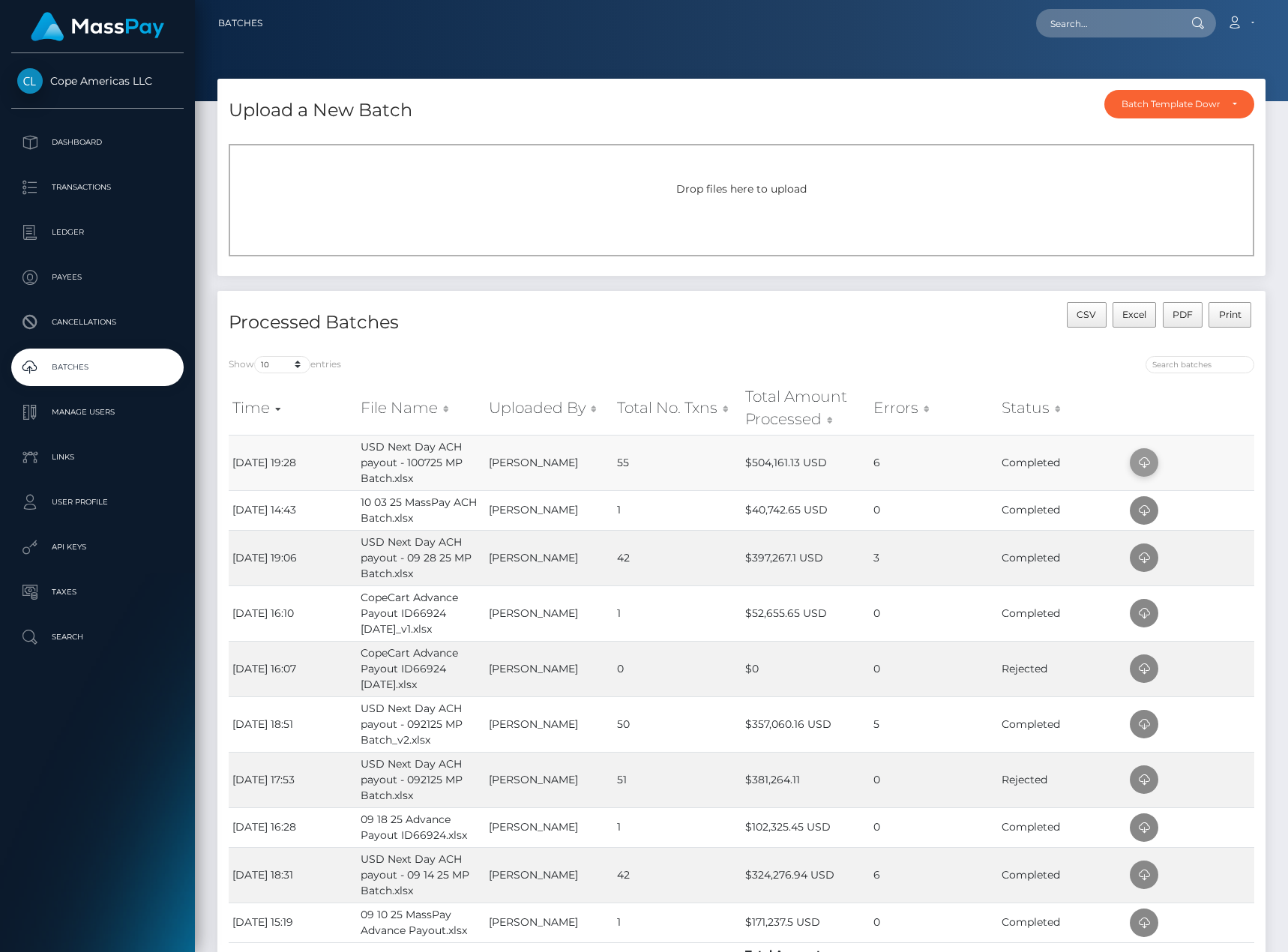
click at [1132, 462] on span at bounding box center [1143, 462] width 29 height 29
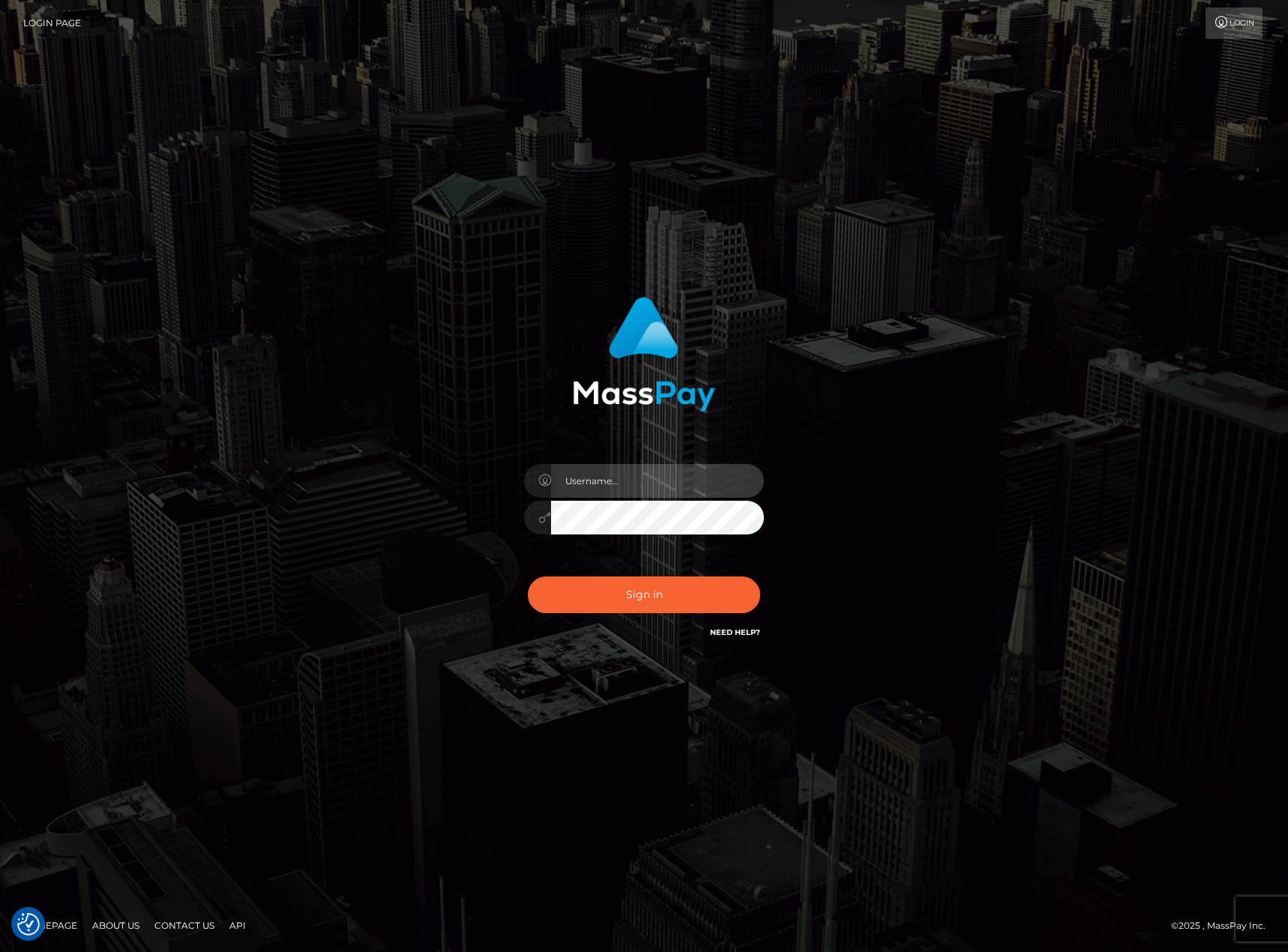
type input "[PERSON_NAME].[PERSON_NAME]"
click at [793, 328] on div at bounding box center [644, 348] width 394 height 126
